Goal: Task Accomplishment & Management: Manage account settings

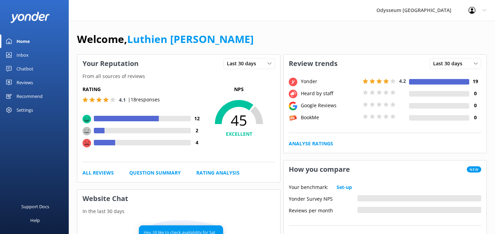
click at [38, 84] on link "Reviews" at bounding box center [34, 83] width 69 height 14
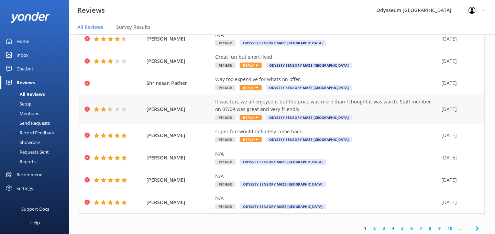
scroll to position [110, 0]
